Goal: Task Accomplishment & Management: Use online tool/utility

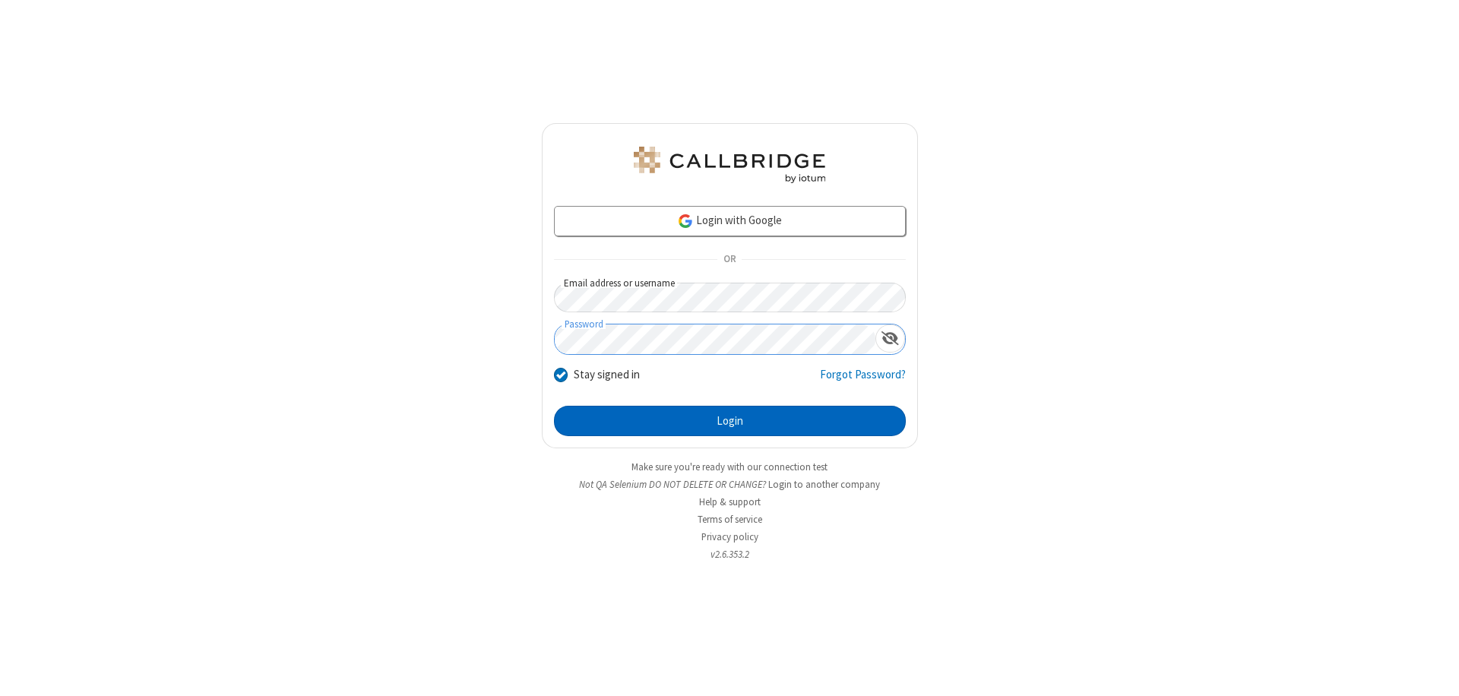
click at [730, 421] on button "Login" at bounding box center [730, 421] width 352 height 30
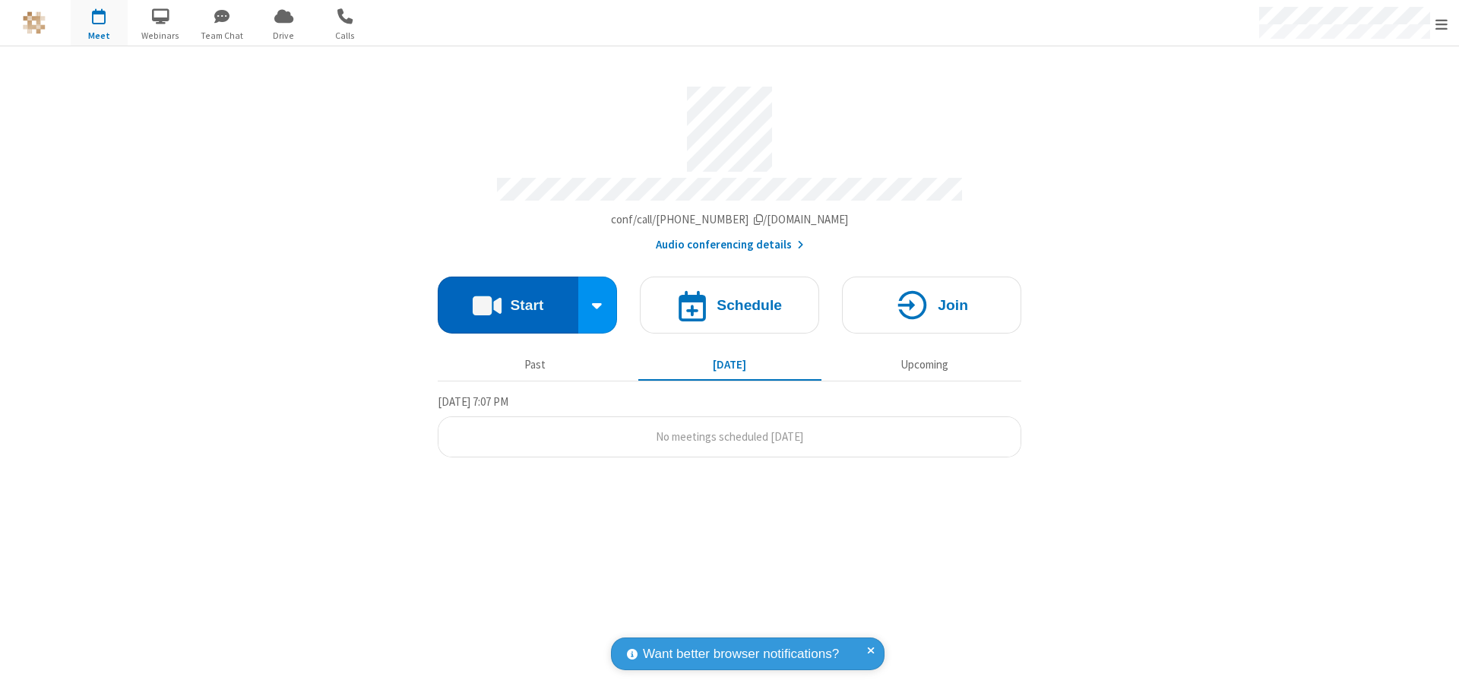
click at [508, 298] on button "Start" at bounding box center [508, 305] width 141 height 57
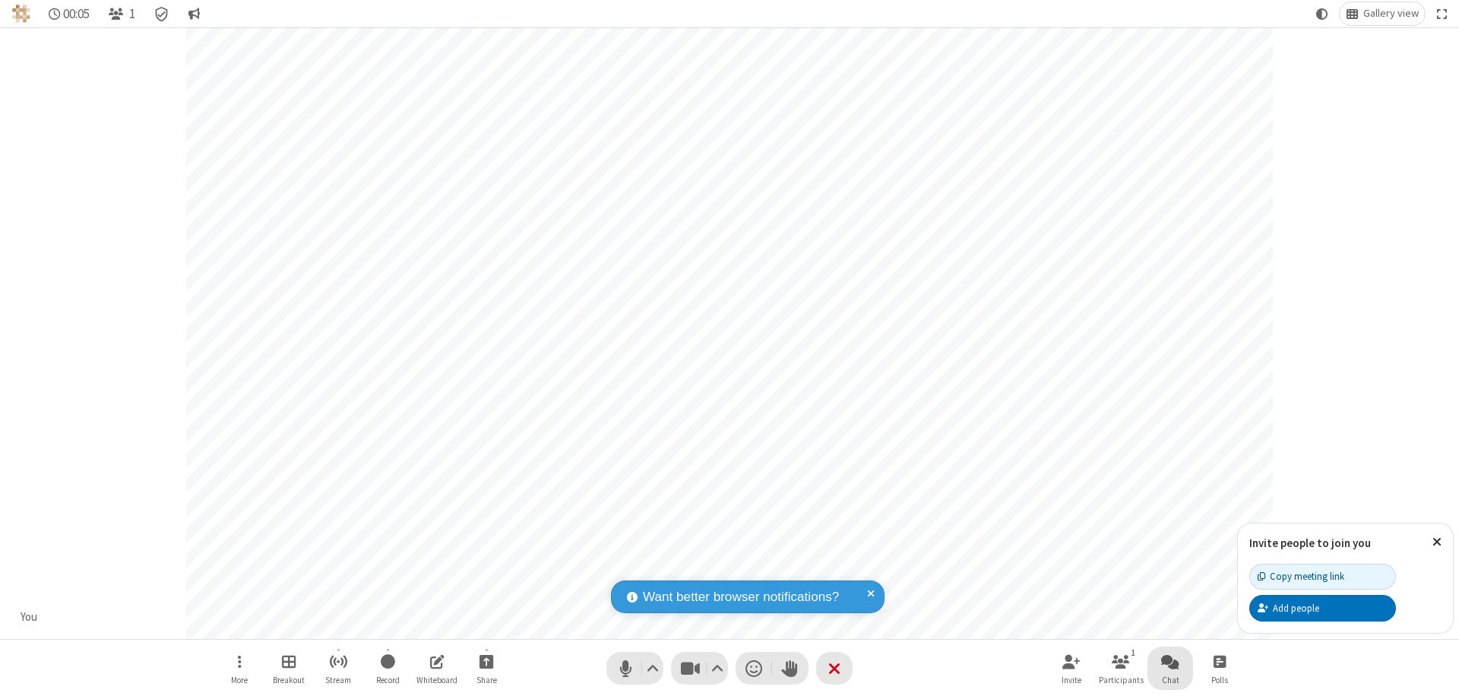
click at [1170, 661] on span "Open chat" at bounding box center [1170, 661] width 18 height 19
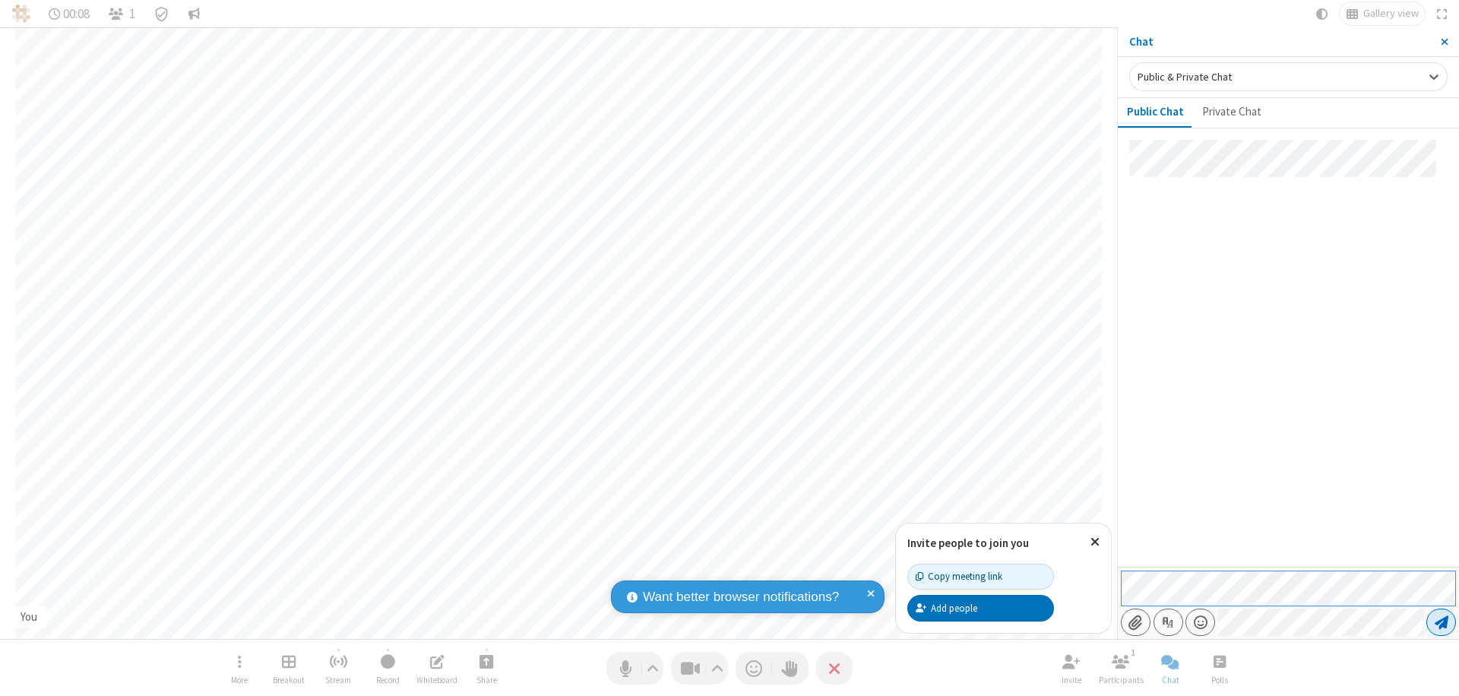
click at [1441, 622] on span "Send message" at bounding box center [1442, 622] width 14 height 15
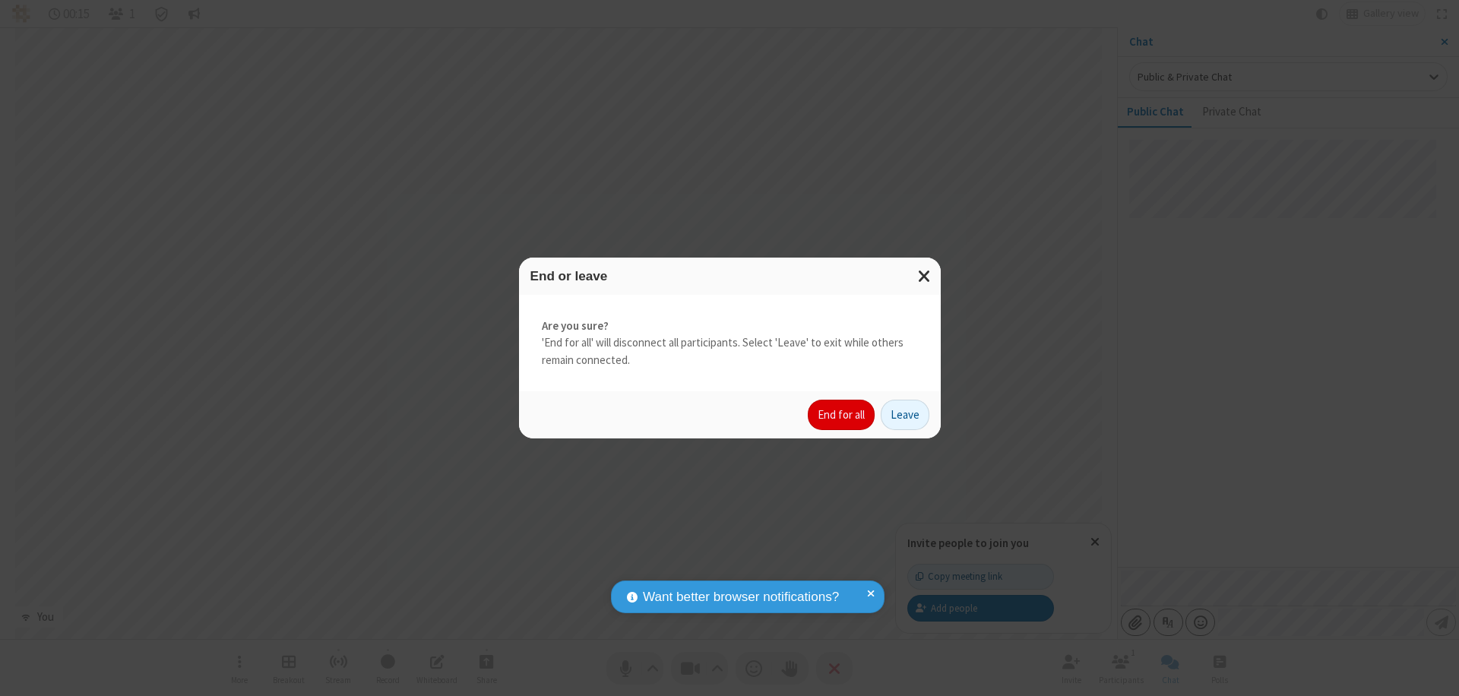
click at [842, 415] on button "End for all" at bounding box center [841, 415] width 67 height 30
